Goal: Transaction & Acquisition: Obtain resource

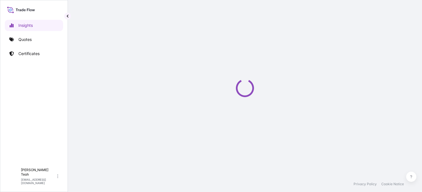
select select "2025"
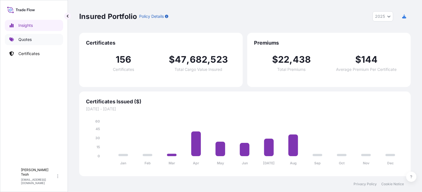
click at [29, 41] on p "Quotes" at bounding box center [24, 40] width 13 height 6
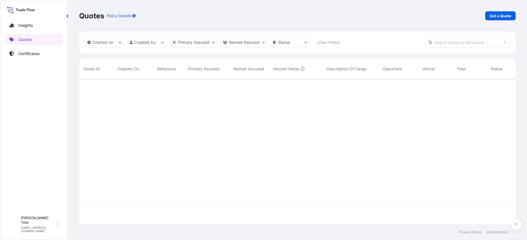
scroll to position [160, 432]
click at [422, 18] on p "Get a Quote" at bounding box center [500, 16] width 21 height 6
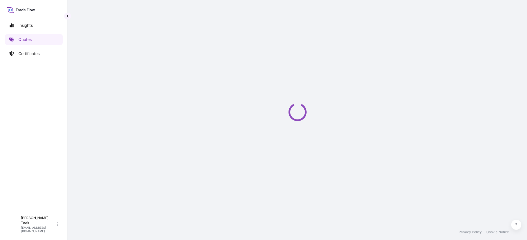
select select "Sea"
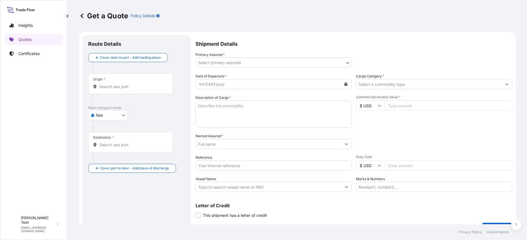
click at [81, 17] on icon at bounding box center [82, 16] width 6 height 6
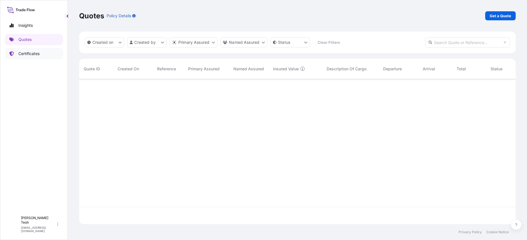
scroll to position [160, 432]
click at [29, 53] on p "Certificates" at bounding box center [28, 54] width 21 height 6
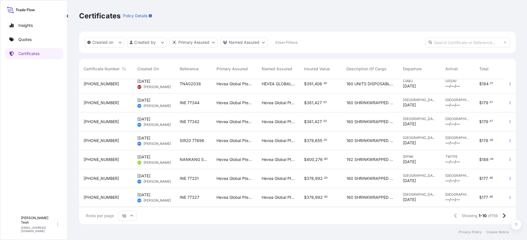
scroll to position [31, 0]
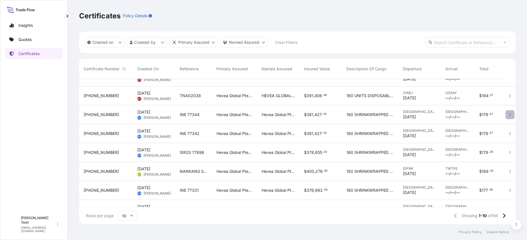
click at [422, 115] on icon "button" at bounding box center [510, 114] width 3 height 3
click at [422, 116] on p "Duplicate quote" at bounding box center [473, 116] width 29 height 6
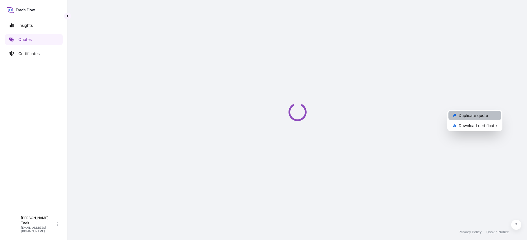
select select "Sea"
select select "31690"
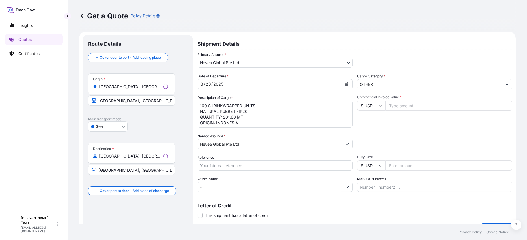
scroll to position [9, 0]
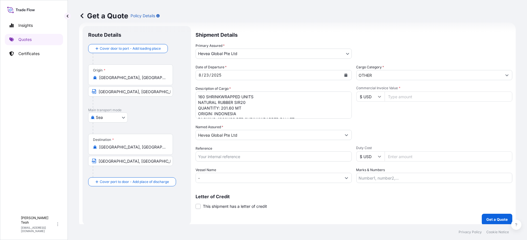
click at [151, 80] on div "[GEOGRAPHIC_DATA], [GEOGRAPHIC_DATA], [GEOGRAPHIC_DATA], [GEOGRAPHIC_DATA]" at bounding box center [130, 78] width 75 height 6
click at [151, 80] on input "[GEOGRAPHIC_DATA], [GEOGRAPHIC_DATA], [GEOGRAPHIC_DATA], [GEOGRAPHIC_DATA]" at bounding box center [132, 78] width 67 height 6
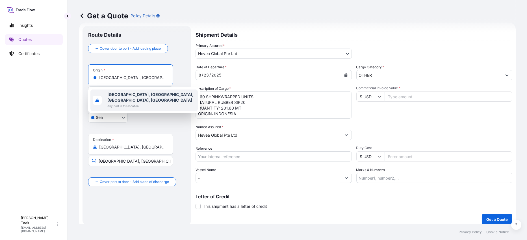
click at [103, 83] on div "Origin * [GEOGRAPHIC_DATA], [GEOGRAPHIC_DATA], [GEOGRAPHIC_DATA], [GEOGRAPHIC_D…" at bounding box center [130, 74] width 85 height 21
click at [103, 81] on input "[GEOGRAPHIC_DATA], [GEOGRAPHIC_DATA], [GEOGRAPHIC_DATA], [GEOGRAPHIC_DATA]" at bounding box center [132, 78] width 67 height 6
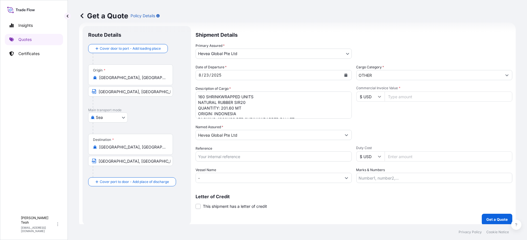
drag, startPoint x: 99, startPoint y: 77, endPoint x: 183, endPoint y: 80, distance: 84.6
click at [183, 80] on div "Origin * [GEOGRAPHIC_DATA], [GEOGRAPHIC_DATA], [GEOGRAPHIC_DATA], [GEOGRAPHIC_D…" at bounding box center [136, 86] width 97 height 44
click at [131, 79] on input "[GEOGRAPHIC_DATA], [GEOGRAPHIC_DATA], [GEOGRAPHIC_DATA], [GEOGRAPHIC_DATA]" at bounding box center [132, 78] width 67 height 6
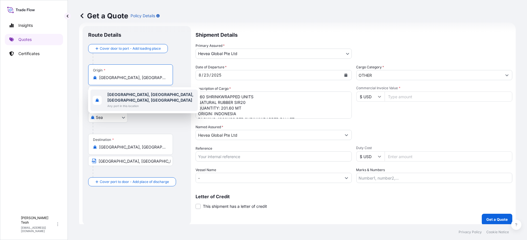
click at [121, 103] on span "Any port in this location" at bounding box center [151, 106] width 88 height 6
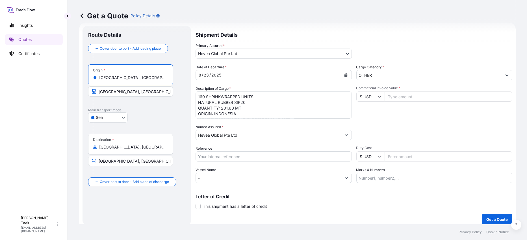
click at [103, 78] on input "[GEOGRAPHIC_DATA], [GEOGRAPHIC_DATA], [GEOGRAPHIC_DATA], [GEOGRAPHIC_DATA]" at bounding box center [132, 78] width 67 height 6
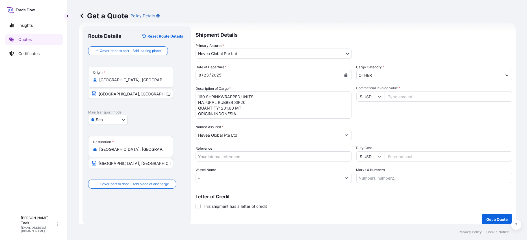
click at [98, 77] on div "[GEOGRAPHIC_DATA], [GEOGRAPHIC_DATA], [GEOGRAPHIC_DATA], [GEOGRAPHIC_DATA]" at bounding box center [130, 80] width 75 height 6
click at [99, 77] on input "[GEOGRAPHIC_DATA], [GEOGRAPHIC_DATA], [GEOGRAPHIC_DATA], [GEOGRAPHIC_DATA]" at bounding box center [132, 80] width 67 height 6
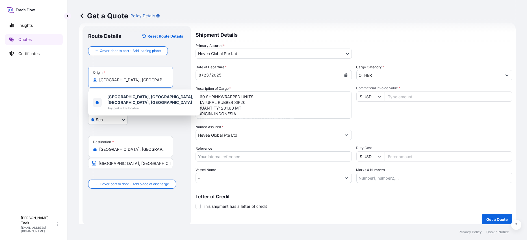
scroll to position [0, 36]
drag, startPoint x: 100, startPoint y: 81, endPoint x: 117, endPoint y: 81, distance: 16.7
click at [173, 81] on div "Origin * [GEOGRAPHIC_DATA], [GEOGRAPHIC_DATA], [GEOGRAPHIC_DATA], [GEOGRAPHIC_D…" at bounding box center [136, 89] width 97 height 44
type input "o"
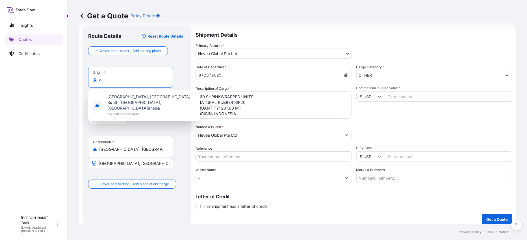
scroll to position [0, 0]
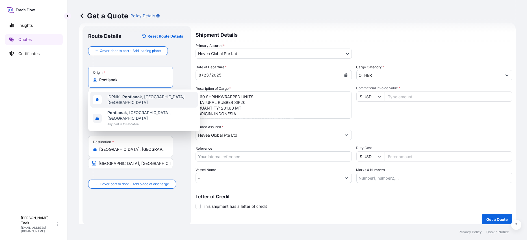
type input "[GEOGRAPHIC_DATA], [GEOGRAPHIC_DATA], [GEOGRAPHIC_DATA], [GEOGRAPHIC_DATA]"
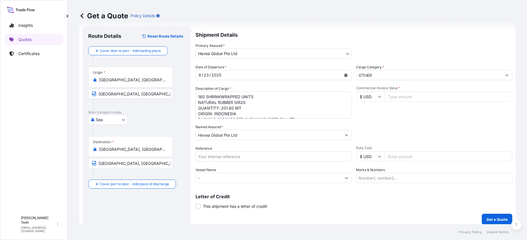
click at [142, 80] on input "[GEOGRAPHIC_DATA], [GEOGRAPHIC_DATA], [GEOGRAPHIC_DATA], [GEOGRAPHIC_DATA]" at bounding box center [132, 80] width 67 height 6
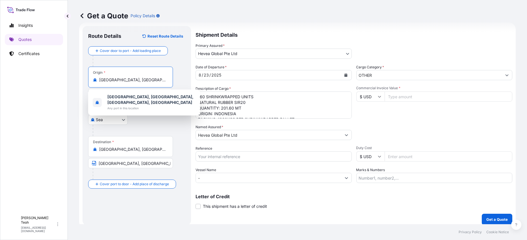
click at [121, 80] on input "[GEOGRAPHIC_DATA], [GEOGRAPHIC_DATA], [GEOGRAPHIC_DATA], [GEOGRAPHIC_DATA]" at bounding box center [132, 80] width 67 height 6
drag, startPoint x: 100, startPoint y: 82, endPoint x: 173, endPoint y: 82, distance: 72.7
click at [173, 82] on div "Origin * [GEOGRAPHIC_DATA], [GEOGRAPHIC_DATA], [GEOGRAPHIC_DATA], [GEOGRAPHIC_D…" at bounding box center [136, 89] width 97 height 44
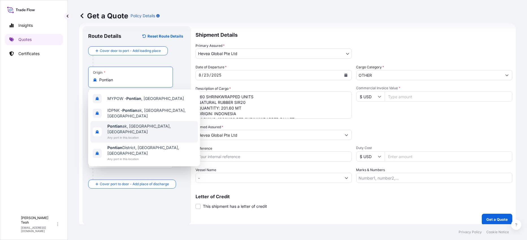
click at [130, 135] on span "Any port in this location" at bounding box center [151, 138] width 88 height 6
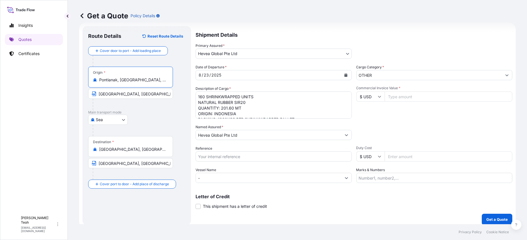
type input "Pontianak, [GEOGRAPHIC_DATA], [GEOGRAPHIC_DATA]"
click at [142, 94] on input "[GEOGRAPHIC_DATA], [GEOGRAPHIC_DATA]" at bounding box center [130, 94] width 85 height 10
click at [114, 94] on input "[GEOGRAPHIC_DATA], [GEOGRAPHIC_DATA]" at bounding box center [130, 94] width 85 height 10
drag, startPoint x: 120, startPoint y: 96, endPoint x: 213, endPoint y: 137, distance: 102.6
click at [45, 99] on div "Insights Quotes Certificates D [PERSON_NAME] [EMAIL_ADDRESS][DOMAIN_NAME] Get a…" at bounding box center [263, 120] width 527 height 240
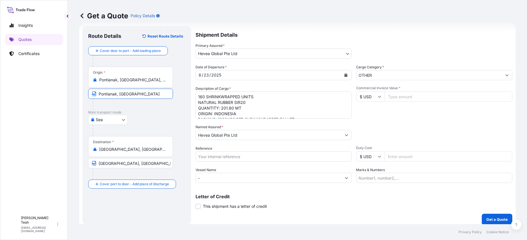
type input "Pontianak, [GEOGRAPHIC_DATA]"
click at [163, 113] on p "Main transport mode" at bounding box center [136, 112] width 97 height 5
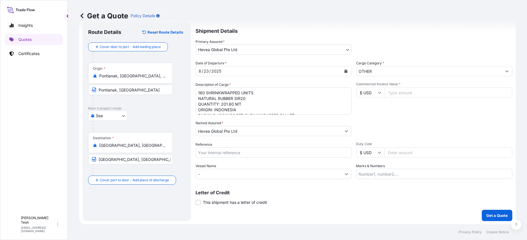
click at [422, 38] on p "Shipment Details" at bounding box center [354, 30] width 317 height 17
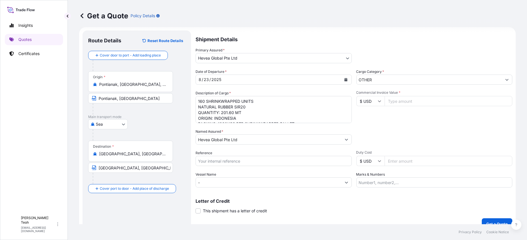
scroll to position [0, 0]
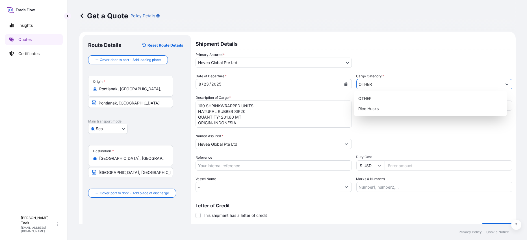
click at [422, 82] on button "Show suggestions" at bounding box center [507, 84] width 10 height 10
click at [422, 56] on div "Primary Assured * Hevea Global Pte Ltd Halcyon Agri Corporation Limited GMG INV…" at bounding box center [354, 60] width 317 height 16
click at [422, 86] on input "OTHER" at bounding box center [430, 84] width 146 height 10
click at [422, 63] on div "Primary Assured * Hevea Global Pte Ltd Halcyon Agri Corporation Limited GMG INV…" at bounding box center [354, 60] width 317 height 16
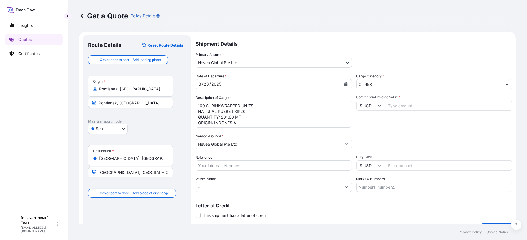
click at [422, 82] on button "Show suggestions" at bounding box center [507, 84] width 10 height 10
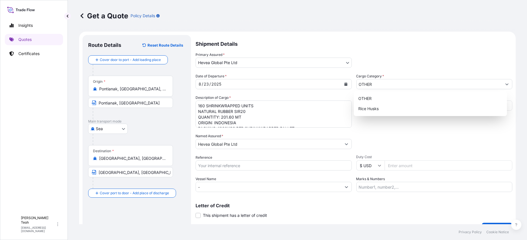
click at [422, 146] on div "Packing Category Type to search a container mode Please select a primary mode o…" at bounding box center [434, 141] width 156 height 16
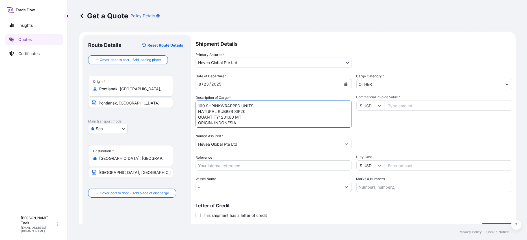
drag, startPoint x: 333, startPoint y: 127, endPoint x: 333, endPoint y: 131, distance: 4.8
click at [333, 131] on div "Date of Departure * [DATE] Cargo Category * OTHER Description of Cargo * 160 SH…" at bounding box center [354, 133] width 317 height 119
click at [301, 123] on textarea "160 SHRINKWRAPPED UNITS NATURAL RUBBER SIR20 QUANTITY: 201.60 MT ORIGIN: INDONE…" at bounding box center [274, 114] width 156 height 27
click at [258, 114] on textarea "160 SHRINKWRAPPED UNITS NATURAL RUBBER SIR20 QUANTITY: 201.60 MT ORIGIN: INDONE…" at bounding box center [274, 114] width 156 height 27
drag, startPoint x: 199, startPoint y: 112, endPoint x: 250, endPoint y: 113, distance: 50.6
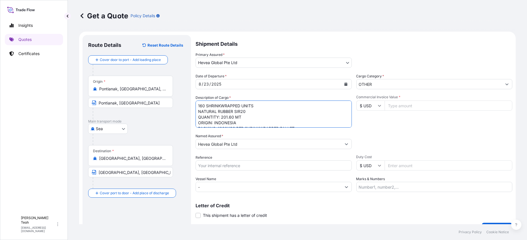
click at [250, 113] on textarea "160 SHRINKWRAPPED UNITS NATURAL RUBBER SIR20 QUANTITY: 201.60 MT ORIGIN: INDONE…" at bounding box center [274, 114] width 156 height 27
paste textarea "MIXTURES OF NATURAL RUBBER AND SYNTHETIC RUBBER (97.5%SIR20+2.5%SBR1502)"
drag, startPoint x: 250, startPoint y: 113, endPoint x: 259, endPoint y: 115, distance: 9.2
click at [258, 114] on textarea "160 SHRINKWRAPPED UNITS NATURAL RUBBER SIR20 QUANTITY: 201.60 MT ORIGIN: INDONE…" at bounding box center [274, 114] width 156 height 27
click at [270, 116] on textarea "160 SHRINKWRAPPED UNITS NATURAL RUBBER SIR20 QUANTITY: 201.60 MT ORIGIN: INDONE…" at bounding box center [274, 114] width 156 height 27
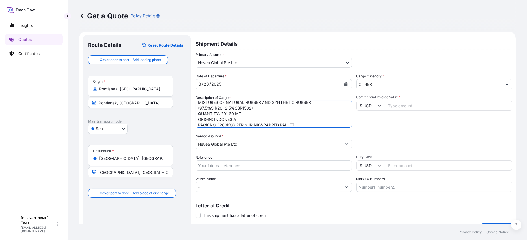
scroll to position [14, 0]
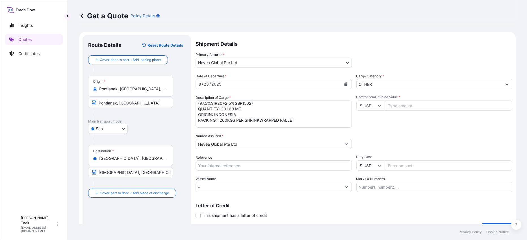
click at [281, 122] on textarea "160 SHRINKWRAPPED UNITS NATURAL RUBBER SIR20 QUANTITY: 201.60 MT ORIGIN: INDONE…" at bounding box center [274, 114] width 156 height 27
click at [280, 122] on textarea "160 SHRINKWRAPPED UNITS NATURAL RUBBER SIR20 QUANTITY: 201.60 MT ORIGIN: INDONE…" at bounding box center [274, 114] width 156 height 27
paste textarea "UNIT ON WOODEN"
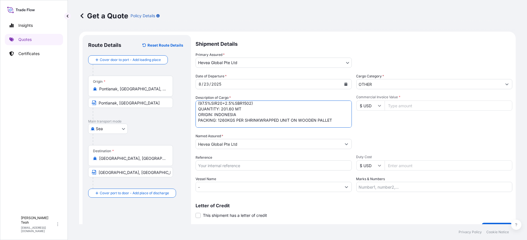
type textarea "160 SHRINKWRAPPED UNITS MIXTURES OF NATURAL RUBBER AND SYNTHETIC RUBBER (97.5%S…"
click at [264, 170] on input "Reference" at bounding box center [274, 166] width 156 height 10
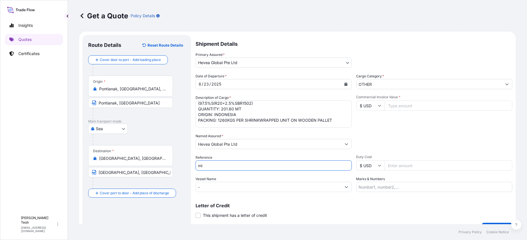
type input "m"
click at [235, 165] on input "MIXTURES SIR20 - WGT 77601" at bounding box center [274, 166] width 156 height 10
type input "MIXTURES SIR20 - WGT 77601"
click at [286, 115] on textarea "160 SHRINKWRAPPED UNITS NATURAL RUBBER SIR20 QUANTITY: 201.60 MT ORIGIN: INDONE…" at bounding box center [274, 114] width 156 height 27
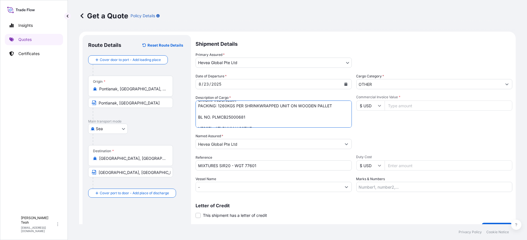
scroll to position [34, 0]
click at [247, 113] on textarea "160 SHRINKWRAPPED UNITS NATURAL RUBBER SIR20 QUANTITY: 201.60 MT ORIGIN: INDONE…" at bounding box center [274, 114] width 156 height 27
drag, startPoint x: 213, startPoint y: 110, endPoint x: 245, endPoint y: 109, distance: 32.8
click at [245, 109] on textarea "160 SHRINKWRAPPED UNITS NATURAL RUBBER SIR20 QUANTITY: 201.60 MT ORIGIN: INDONE…" at bounding box center [274, 114] width 156 height 27
paste textarea "OOLU2763832650"
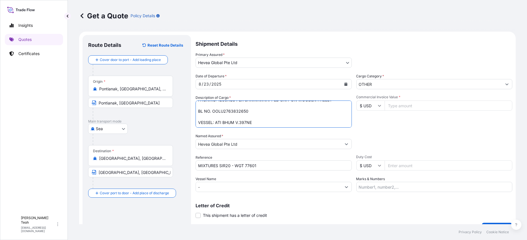
click at [257, 120] on textarea "160 SHRINKWRAPPED UNITS NATURAL RUBBER SIR20 QUANTITY: 201.60 MT ORIGIN: INDONE…" at bounding box center [274, 114] width 156 height 27
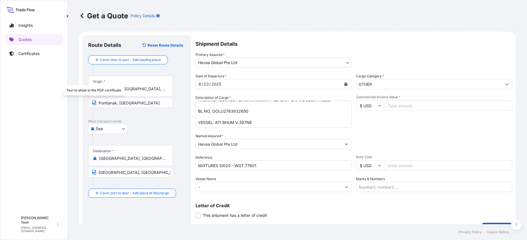
click at [254, 123] on textarea "160 SHRINKWRAPPED UNITS NATURAL RUBBER SIR20 QUANTITY: 201.60 MT ORIGIN: INDONE…" at bounding box center [274, 114] width 156 height 27
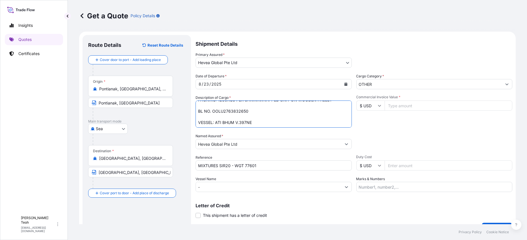
drag, startPoint x: 215, startPoint y: 123, endPoint x: 252, endPoint y: 121, distance: 36.2
click at [252, 121] on textarea "160 SHRINKWRAPPED UNITS NATURAL RUBBER SIR20 QUANTITY: 201.60 MT ORIGIN: INDONE…" at bounding box center [274, 114] width 156 height 27
paste textarea "LL 2517 385 JN"
click at [266, 123] on textarea "160 SHRINKWRAPPED UNITS NATURAL RUBBER SIR20 QUANTITY: 201.60 MT ORIGIN: INDONE…" at bounding box center [274, 114] width 156 height 27
paste textarea "COSCO SHIPPING PISCES 029E"
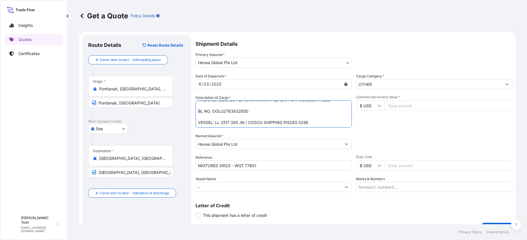
click at [330, 121] on textarea "160 SHRINKWRAPPED UNITS NATURAL RUBBER SIR20 QUANTITY: 201.60 MT ORIGIN: INDONE…" at bounding box center [274, 114] width 156 height 27
type textarea "160 SHRINKWRAPPED UNITS MIXTURES OF NATURAL RUBBER AND SYNTHETIC RUBBER (97.5%S…"
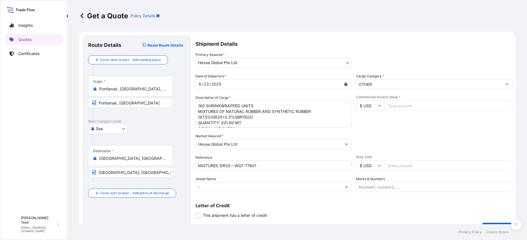
click at [391, 102] on input "Commercial Invoice Value *" at bounding box center [449, 106] width 128 height 10
click at [422, 107] on input "Commercial Invoice Value *" at bounding box center [449, 106] width 128 height 10
paste input "347760.00"
type input "347760.00"
click at [422, 134] on div "Packing Category Type to search a container mode Please select a primary mode o…" at bounding box center [434, 141] width 156 height 16
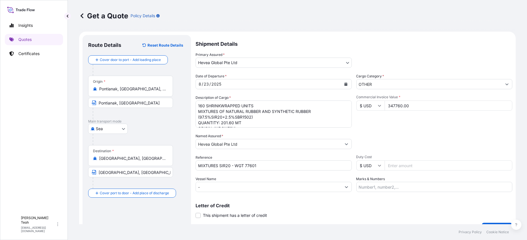
click at [413, 149] on div "Packing Category Type to search a container mode Please select a primary mode o…" at bounding box center [434, 141] width 156 height 16
click at [404, 121] on div "Commercial Invoice Value * $ USD 347760.00" at bounding box center [434, 111] width 156 height 33
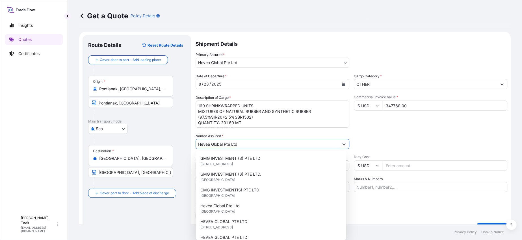
click at [343, 146] on button "Show suggestions" at bounding box center [344, 144] width 10 height 10
click at [401, 142] on div "Packing Category Type to search a container mode Please select a primary mode o…" at bounding box center [431, 141] width 154 height 16
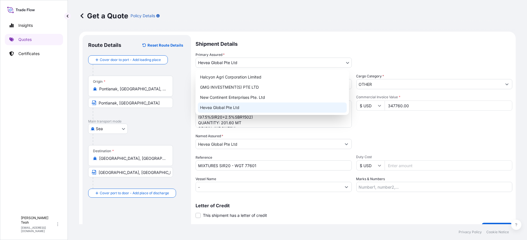
click at [345, 63] on body "11 options available. Insights Quotes Certificates D [PERSON_NAME] [PERSON_NAME…" at bounding box center [263, 120] width 527 height 240
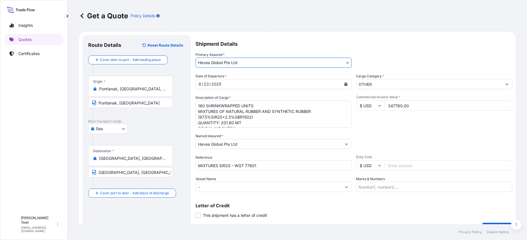
click at [347, 192] on div "Letter of Credit This shipment has a letter of credit Letter of credit * Letter…" at bounding box center [354, 211] width 317 height 15
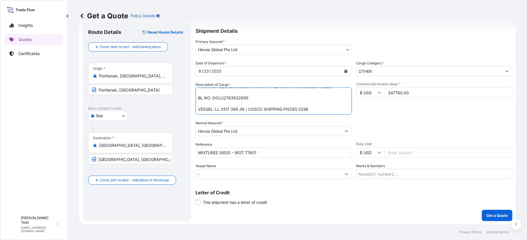
scroll to position [40, 0]
click at [217, 154] on input "MIXTURES SIR20 - WGT 77601" at bounding box center [274, 153] width 156 height 10
type input "MIX SIR20 - WGT 77601"
click at [269, 157] on div "Date of Departure * [DATE] Cargo Category * OTHER Description of Cargo * 160 SH…" at bounding box center [354, 120] width 317 height 119
click at [275, 151] on input "MIX SIR20 - WGT 77601" at bounding box center [274, 153] width 156 height 10
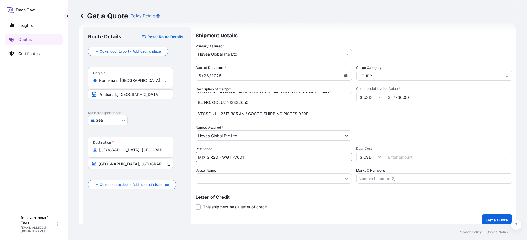
scroll to position [13, 0]
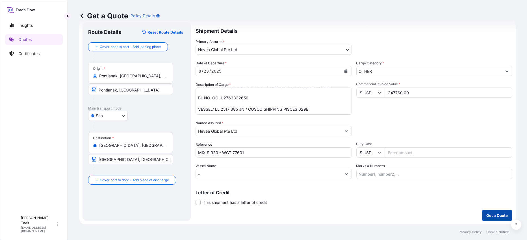
click at [422, 192] on p "Get a Quote" at bounding box center [497, 216] width 21 height 6
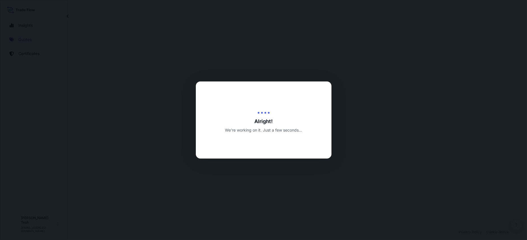
select select "Sea"
select select "31690"
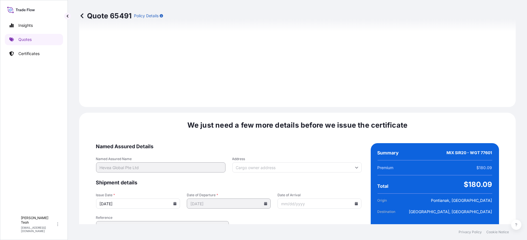
scroll to position [653, 0]
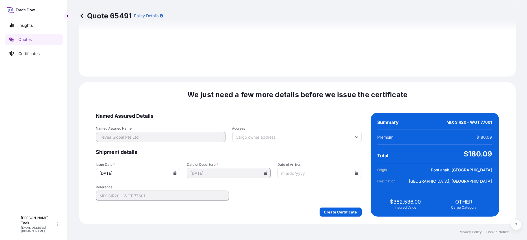
click at [150, 173] on input "[DATE]" at bounding box center [138, 173] width 84 height 10
type input "[DATE]"
click at [342, 136] on input "Address" at bounding box center [296, 137] width 129 height 10
click at [422, 121] on div "We just need a few more details before we issue the certificate Named Assured D…" at bounding box center [297, 153] width 437 height 142
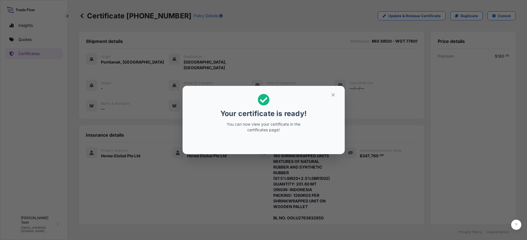
click at [285, 118] on p "Your certificate is ready!" at bounding box center [264, 113] width 86 height 9
click at [334, 96] on icon "button" at bounding box center [333, 94] width 5 height 5
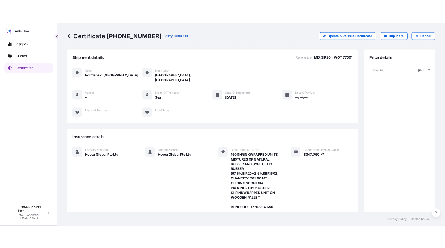
scroll to position [100, 0]
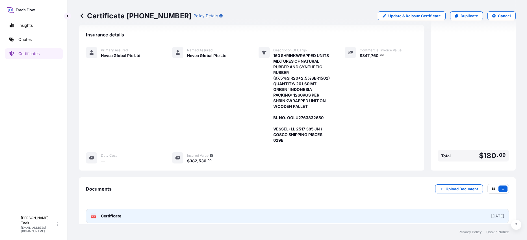
click at [422, 192] on link "PDF Certificate [DATE]" at bounding box center [297, 216] width 423 height 15
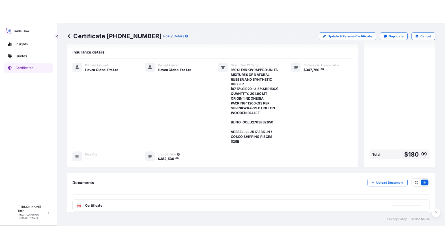
scroll to position [93, 0]
